Goal: Find specific page/section: Find specific page/section

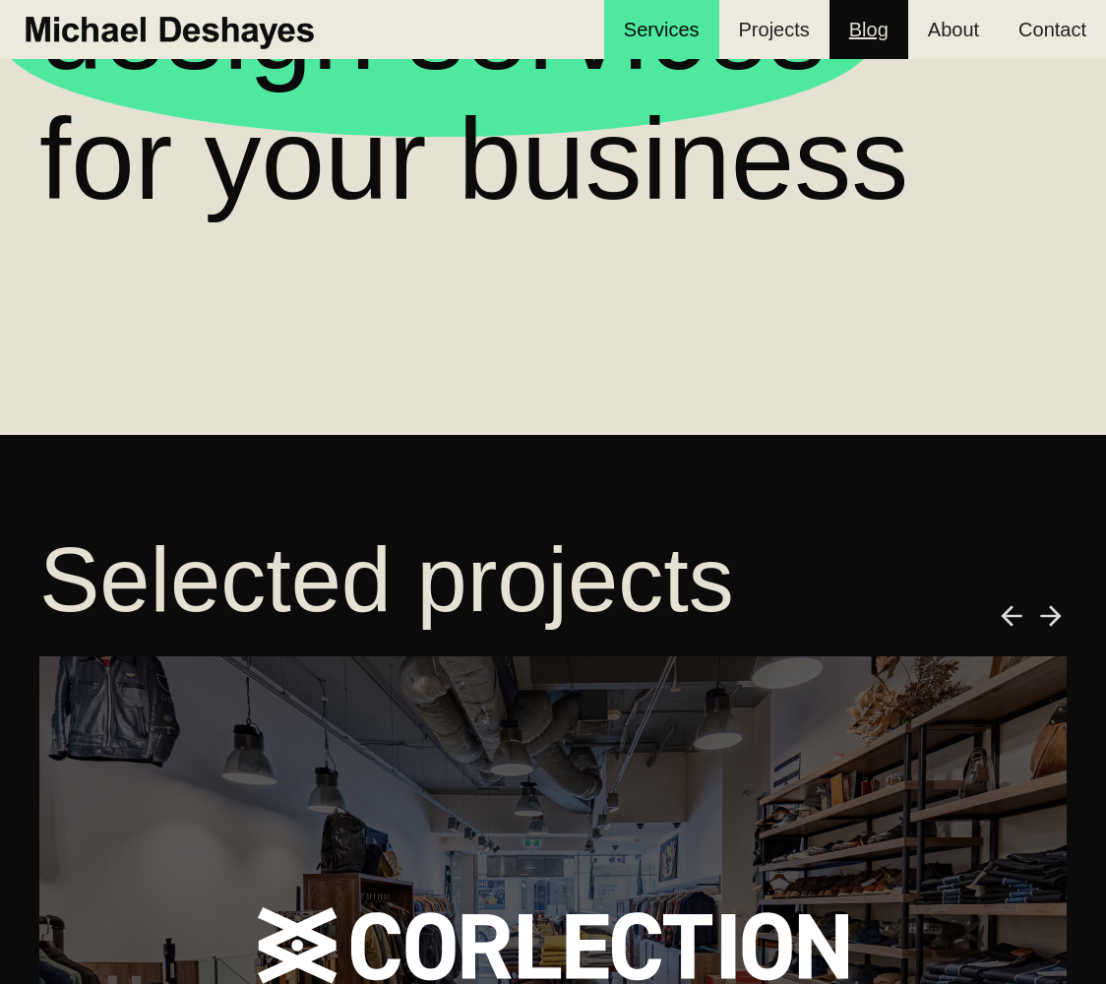
scroll to position [170, 0]
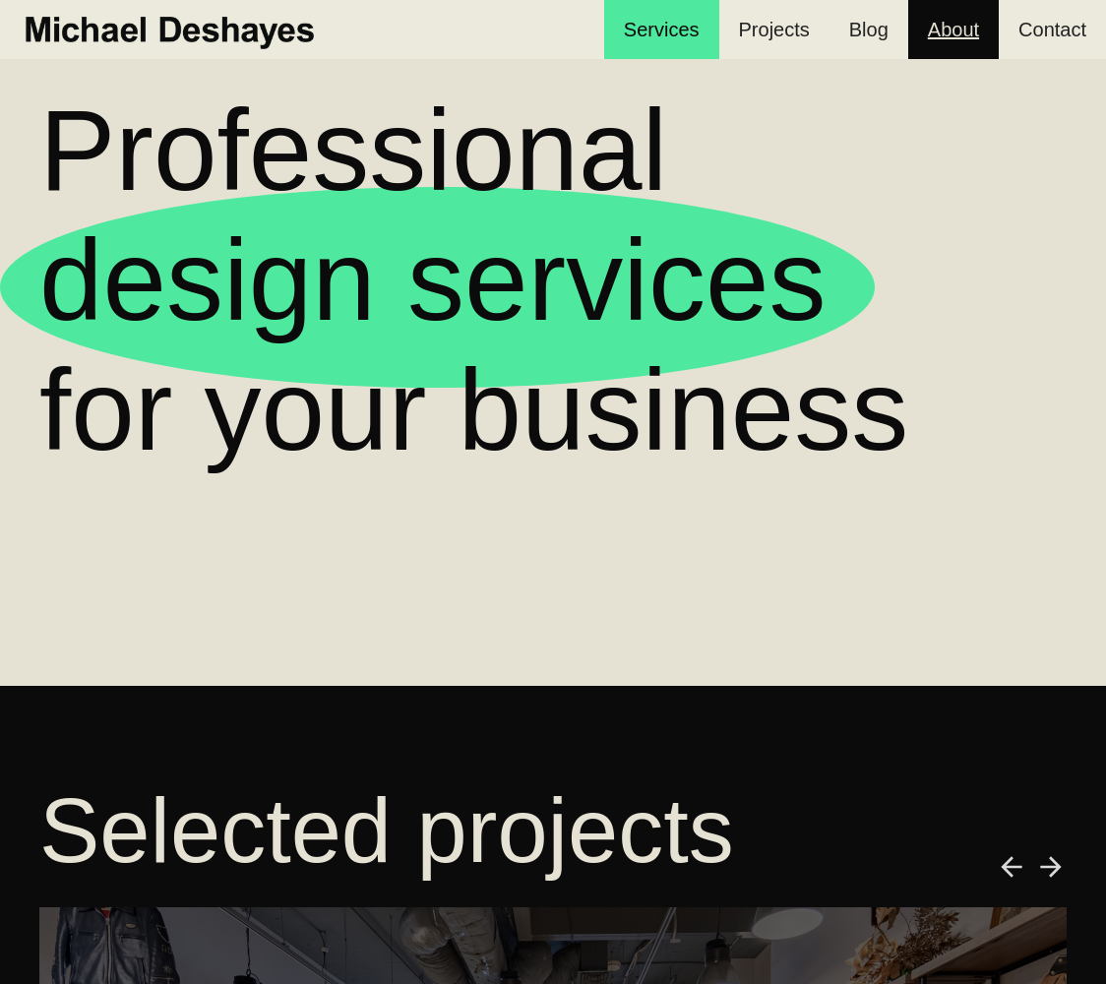
click at [977, 40] on link "About" at bounding box center [953, 29] width 91 height 59
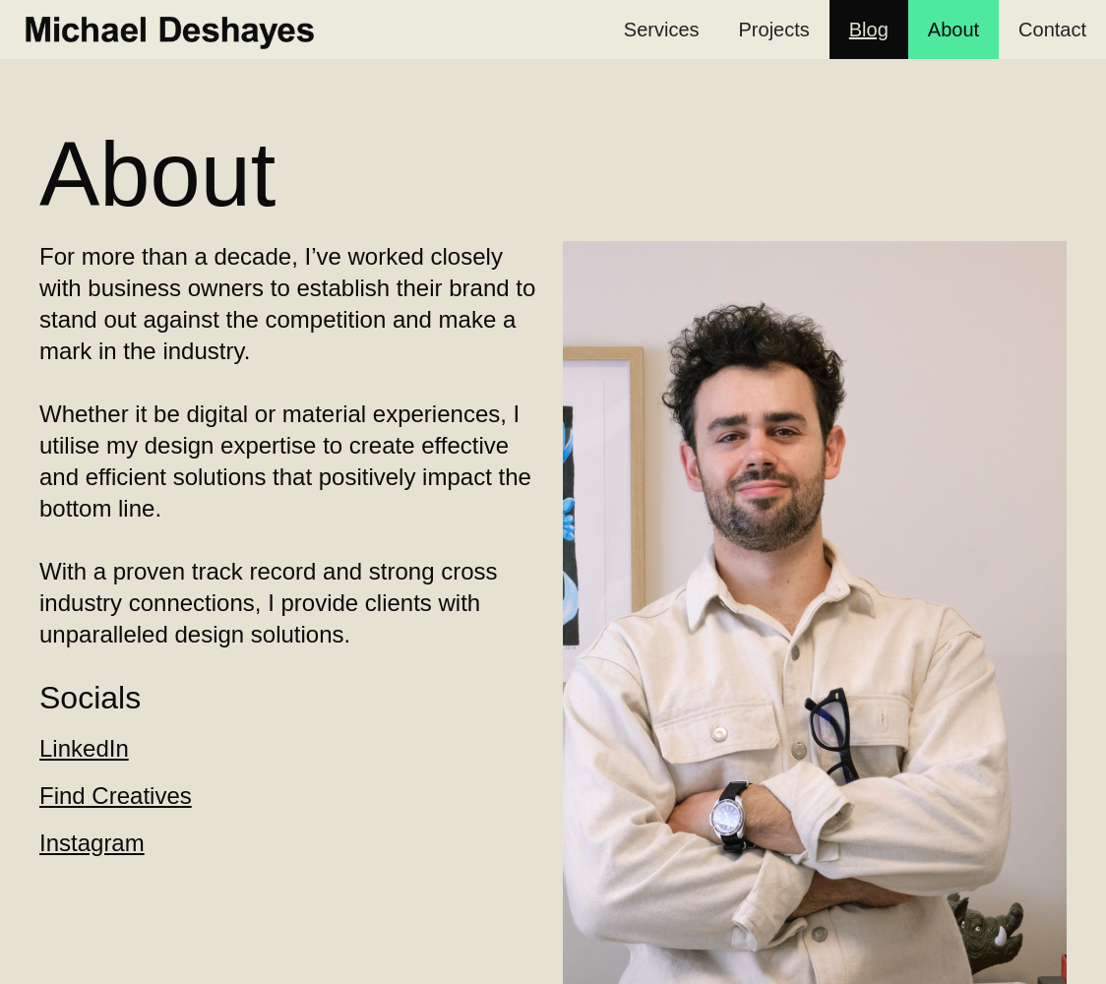
click at [879, 35] on link "Blog" at bounding box center [868, 29] width 79 height 59
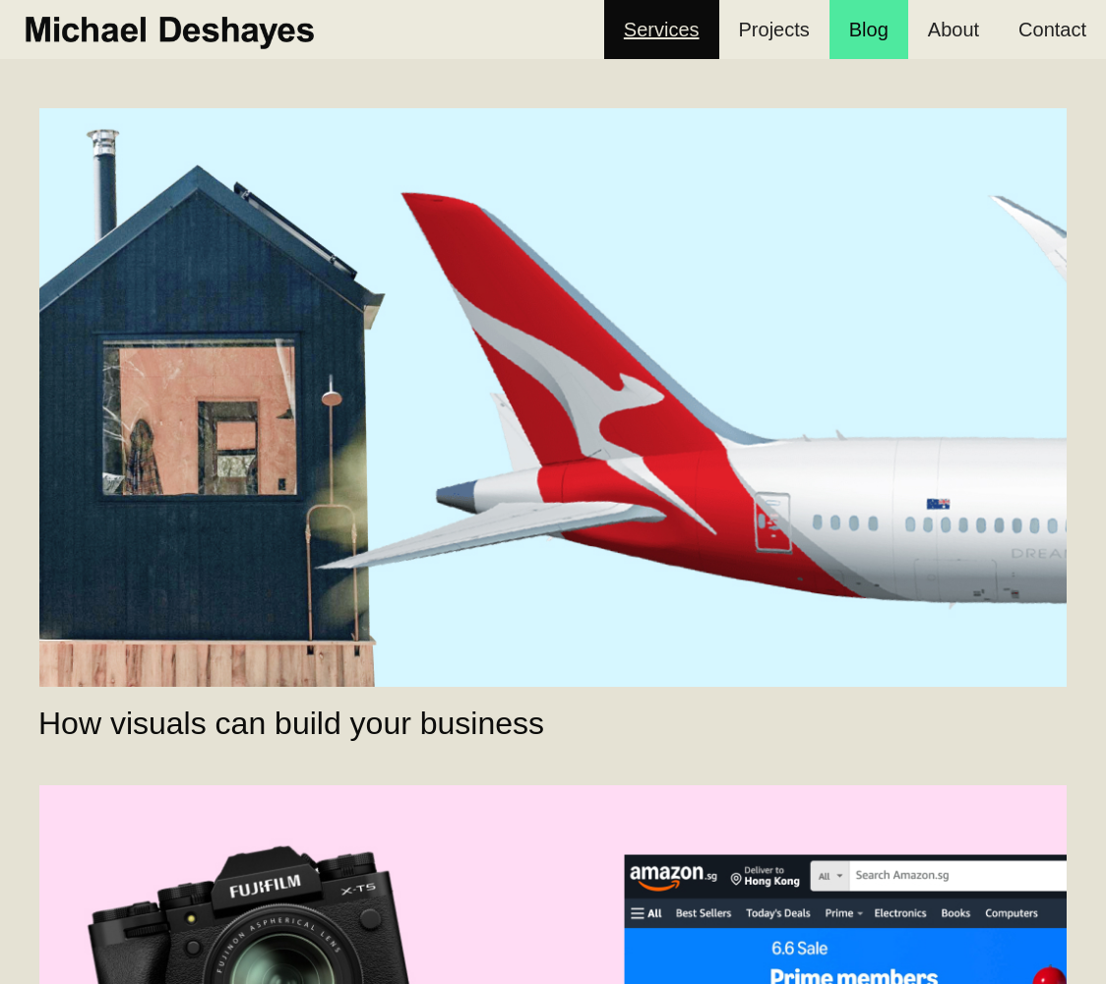
click at [688, 31] on link "Services" at bounding box center [661, 29] width 115 height 59
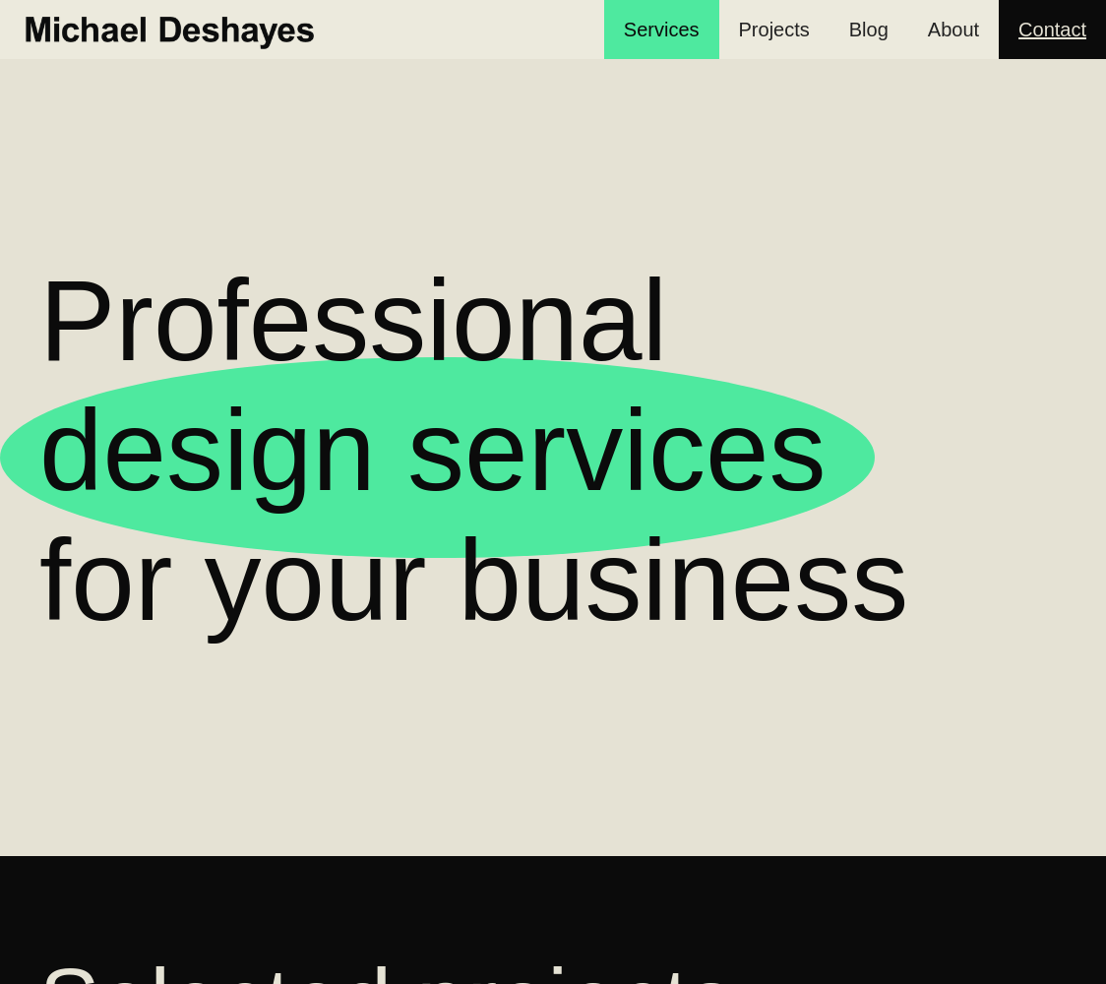
click at [1072, 53] on link "Contact" at bounding box center [1052, 29] width 107 height 59
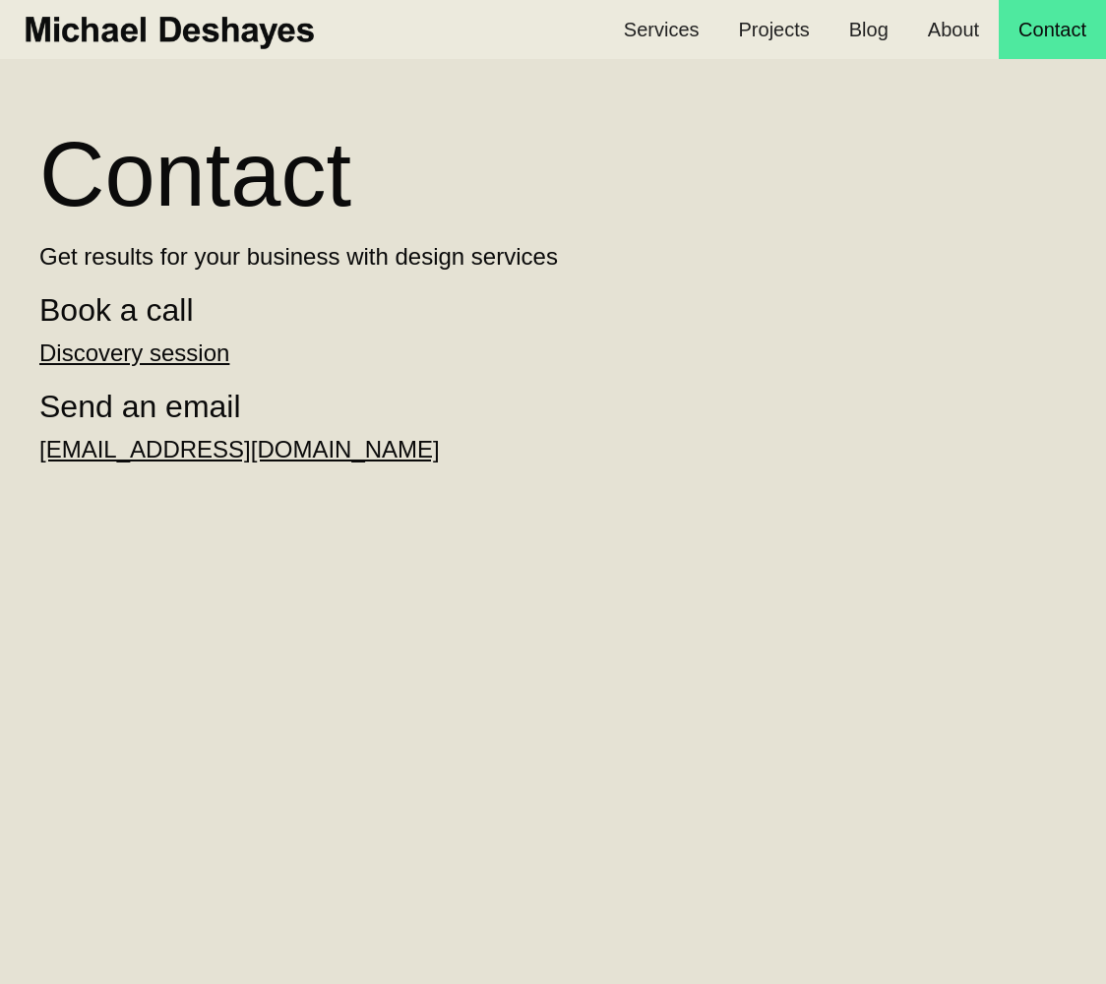
click at [168, 343] on link "Discovery session" at bounding box center [134, 352] width 190 height 27
click at [261, 21] on img "home" at bounding box center [168, 29] width 297 height 43
